Goal: Task Accomplishment & Management: Complete application form

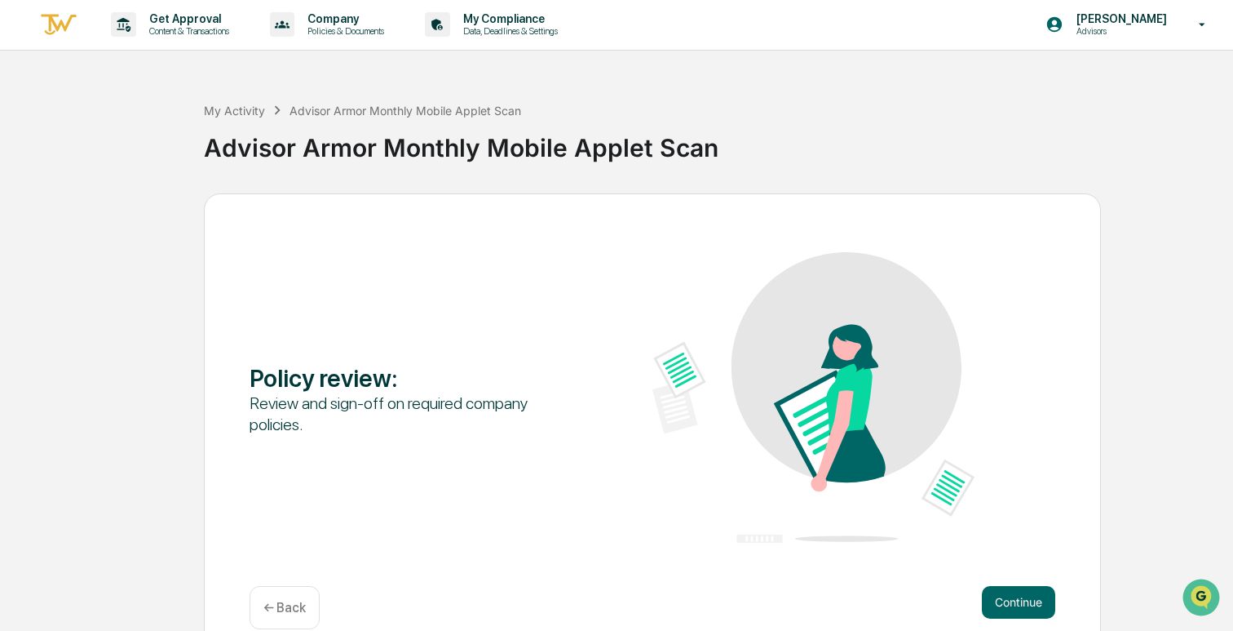
scroll to position [27, 0]
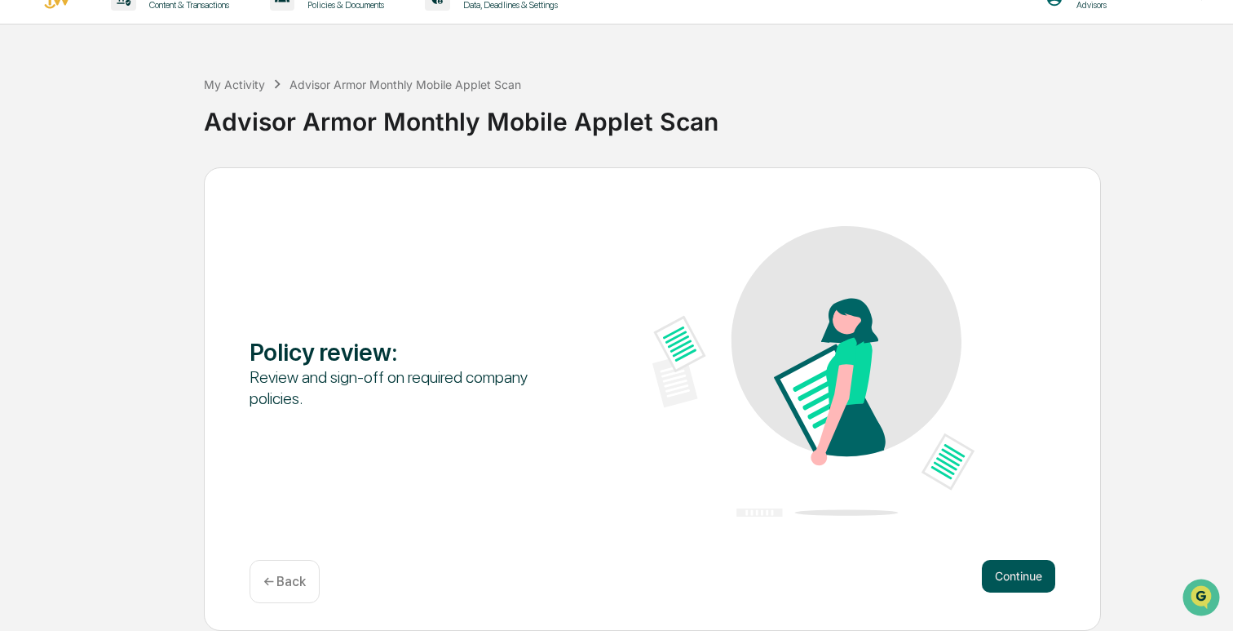
click at [1010, 575] on button "Continue" at bounding box center [1018, 576] width 73 height 33
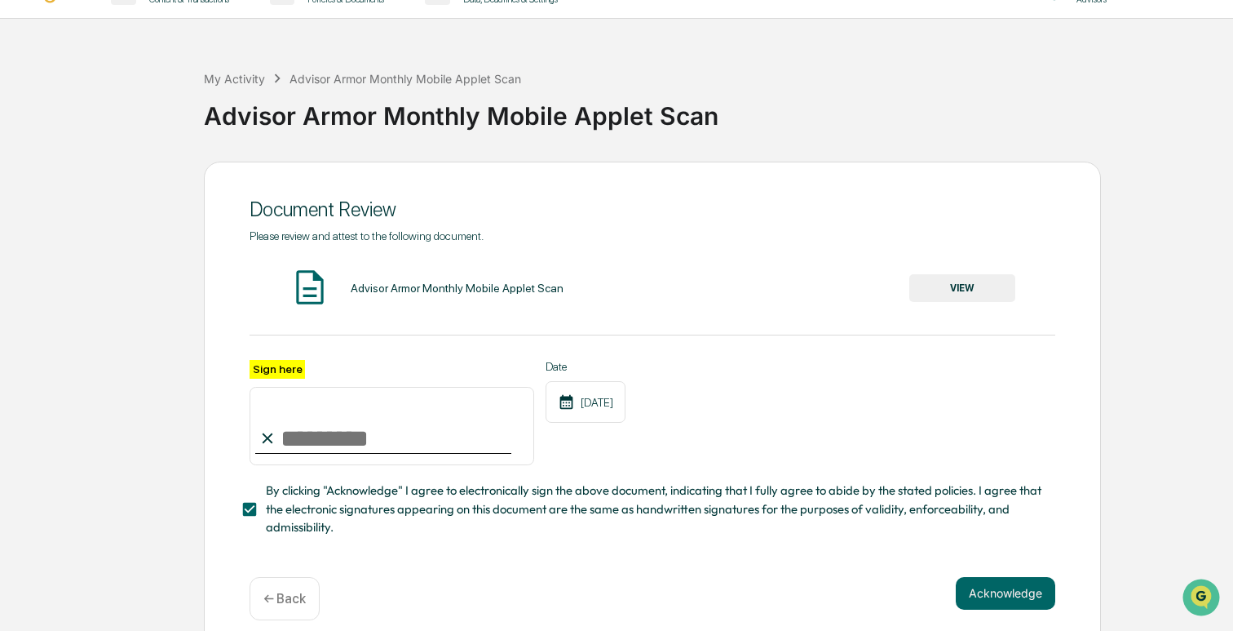
scroll to position [48, 0]
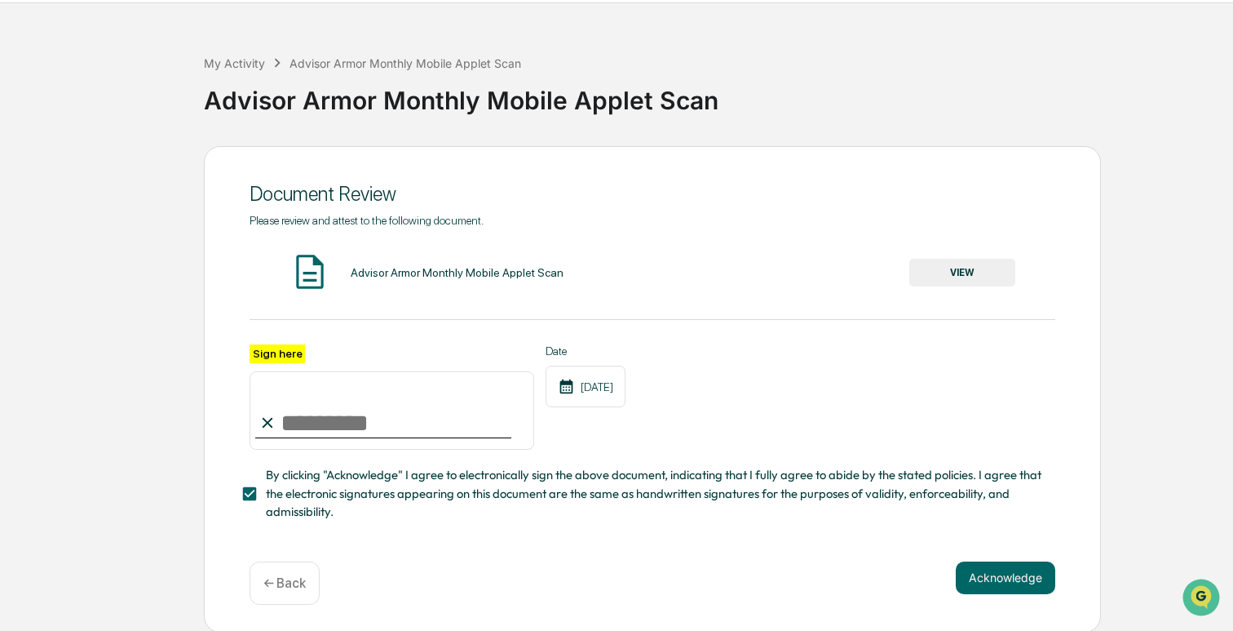
click at [331, 418] on input "Sign here" at bounding box center [392, 410] width 285 height 78
type input "**********"
click at [1020, 573] on button "Acknowledge" at bounding box center [1006, 577] width 100 height 33
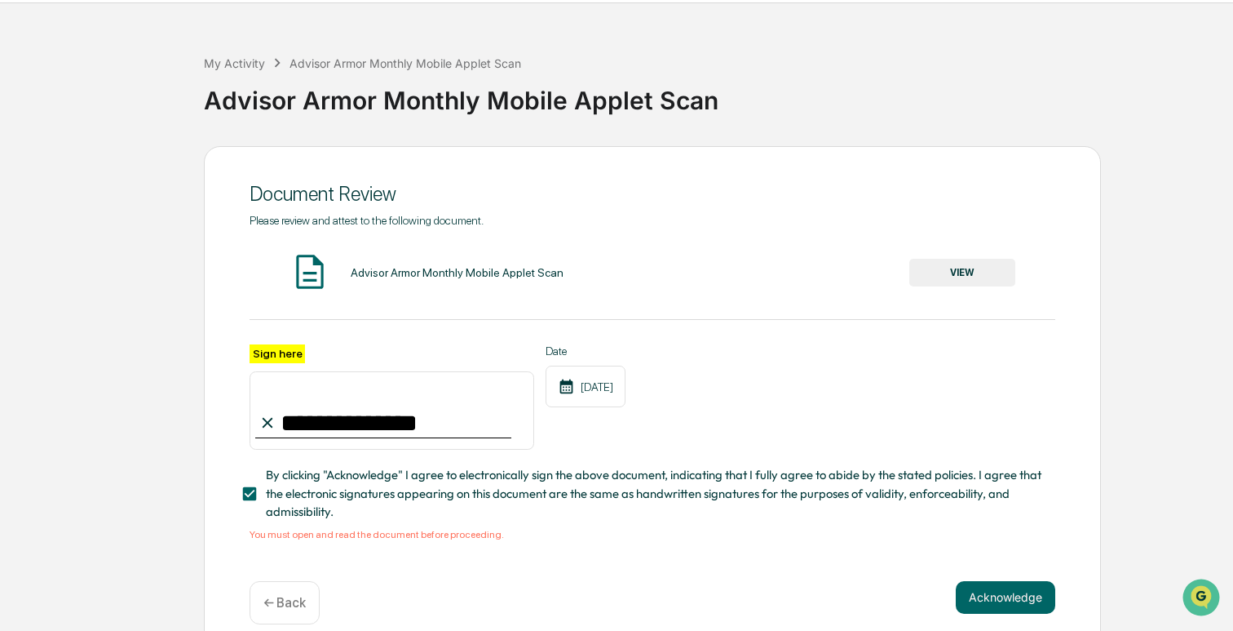
click at [398, 275] on div "Advisor Armor Monthly Mobile Applet Scan" at bounding box center [457, 272] width 213 height 13
click at [974, 281] on button "VIEW" at bounding box center [962, 273] width 106 height 28
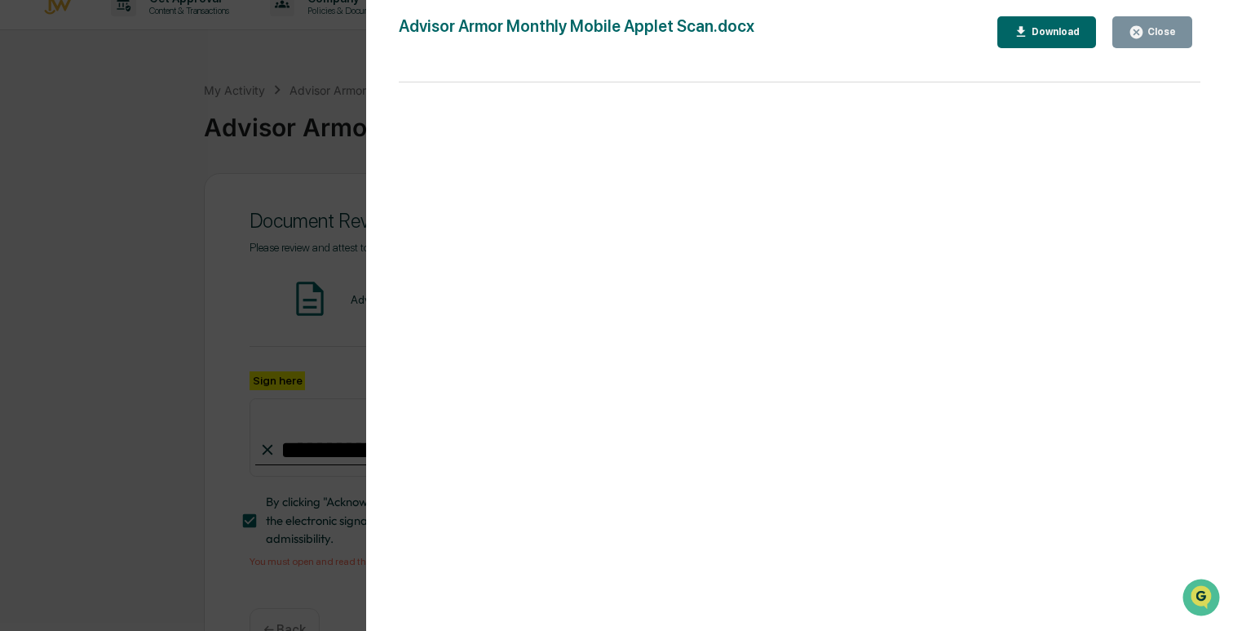
scroll to position [18, 0]
click at [1166, 29] on div "Close" at bounding box center [1160, 31] width 32 height 11
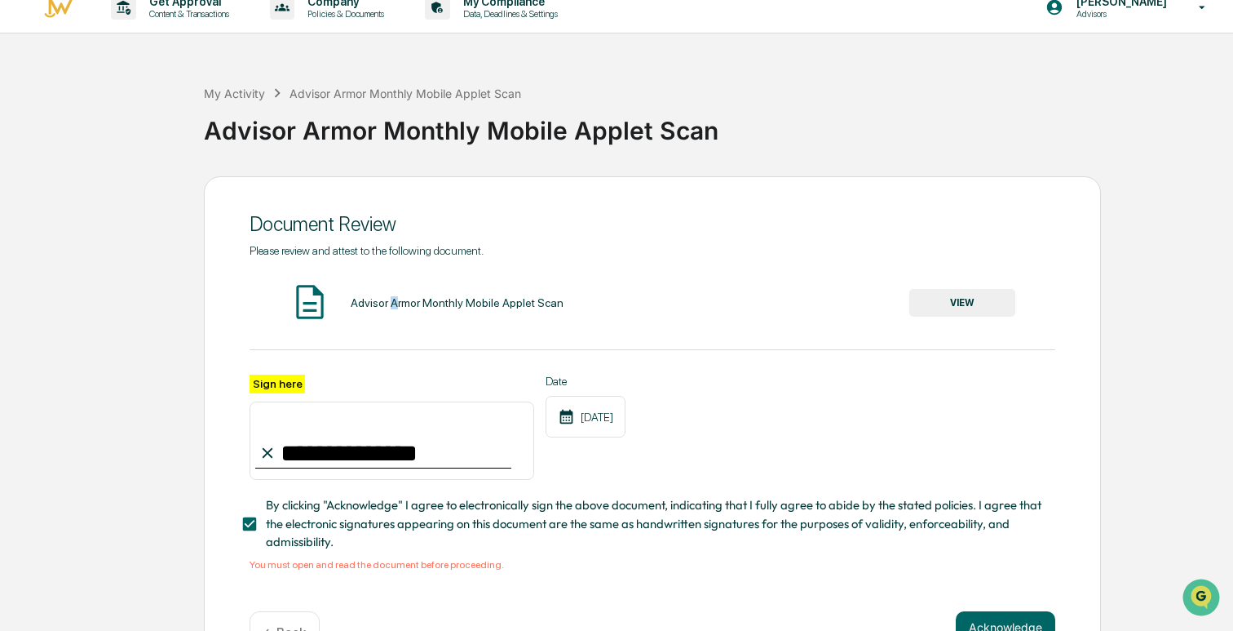
scroll to position [69, 0]
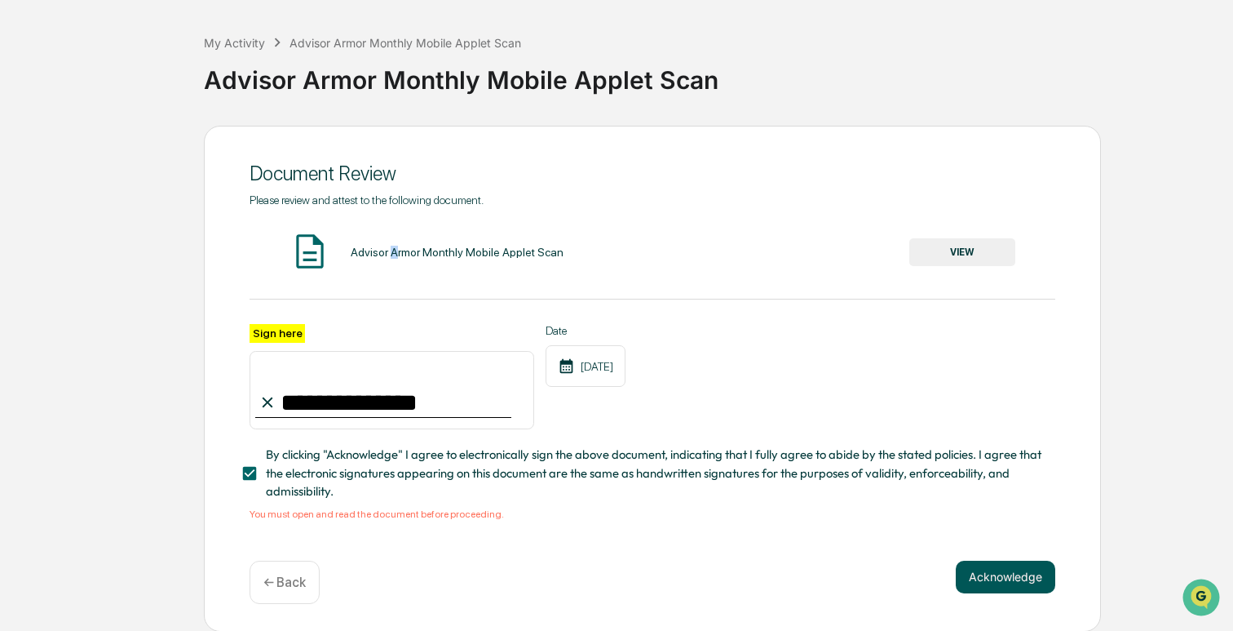
click at [989, 574] on button "Acknowledge" at bounding box center [1006, 576] width 100 height 33
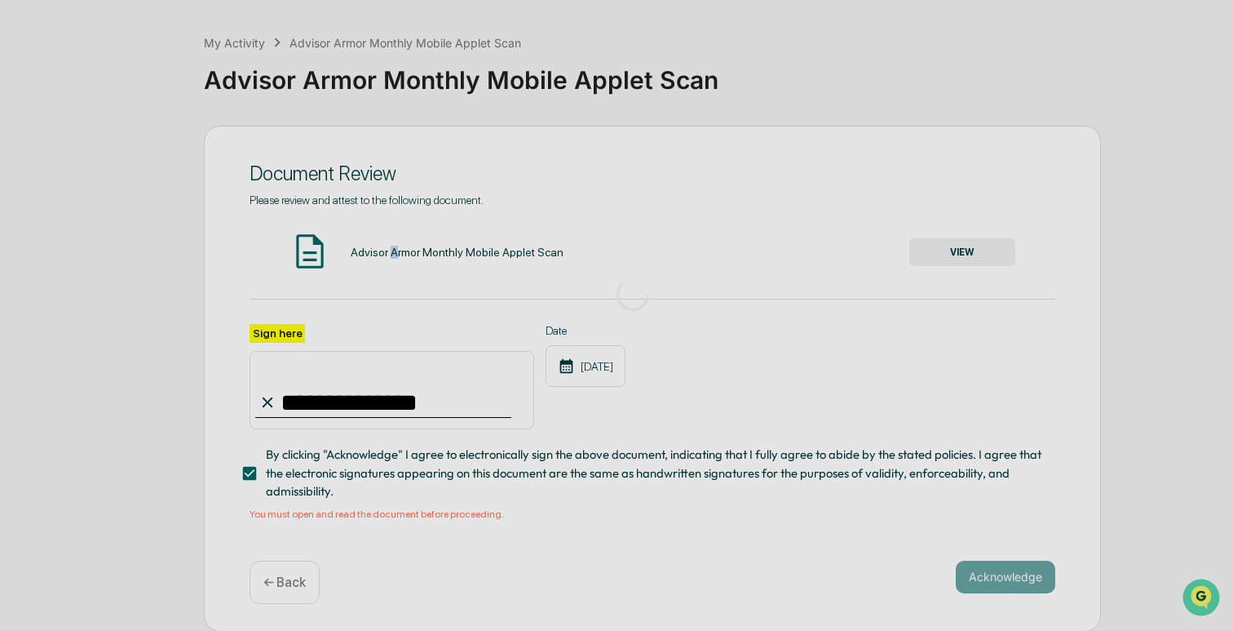
scroll to position [27, 0]
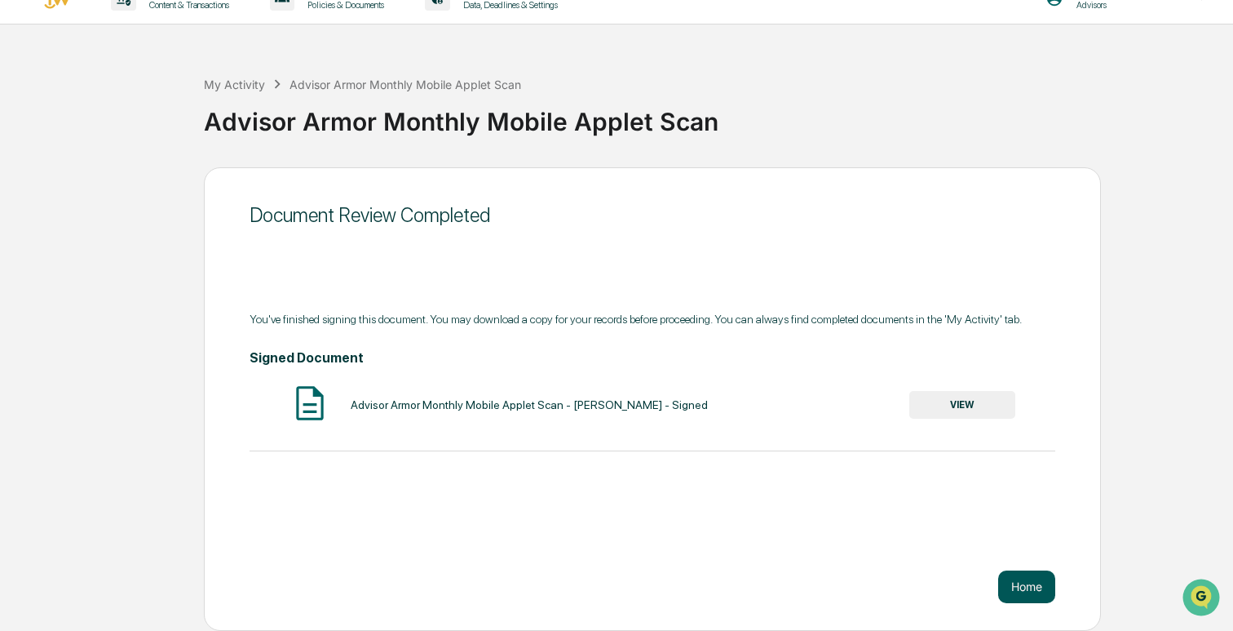
click at [1029, 582] on button "Home" at bounding box center [1026, 586] width 57 height 33
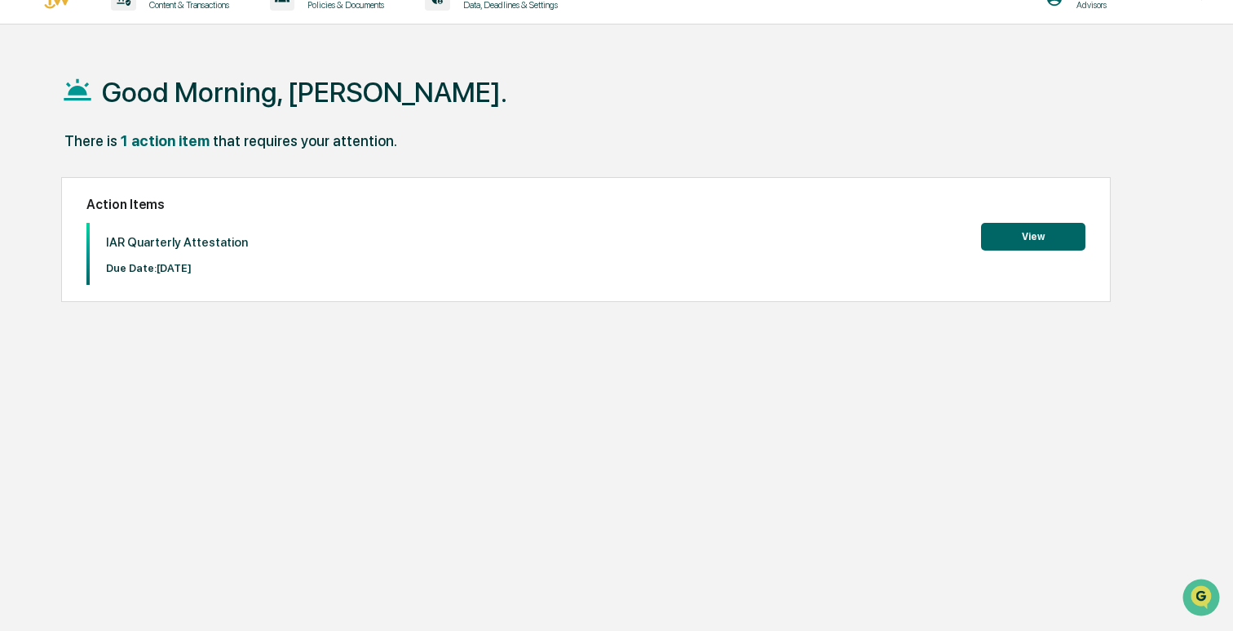
scroll to position [28, 0]
